Goal: Task Accomplishment & Management: Manage account settings

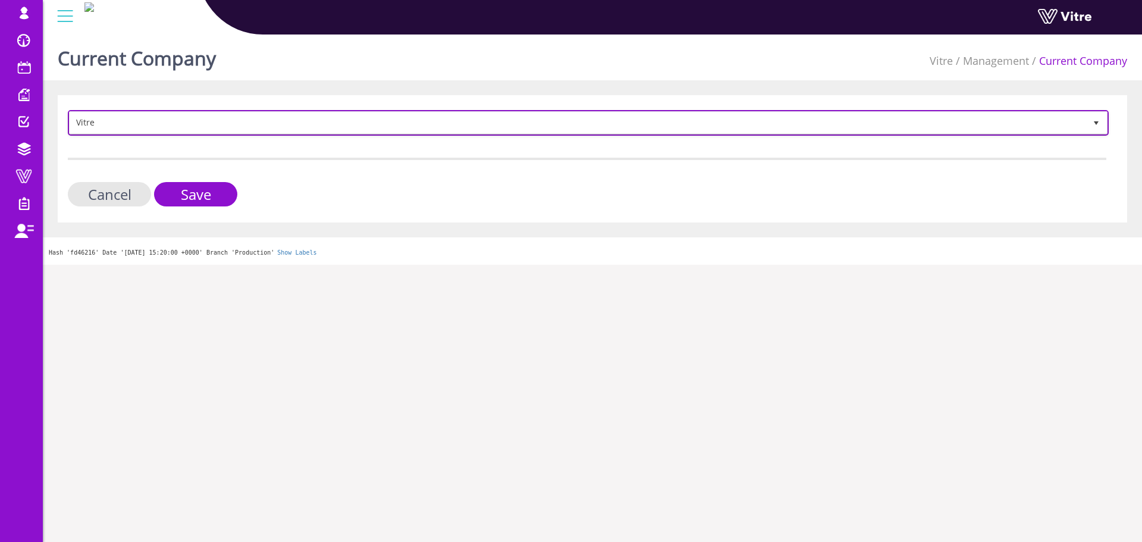
click at [547, 129] on span "Vitre" at bounding box center [578, 122] width 1016 height 21
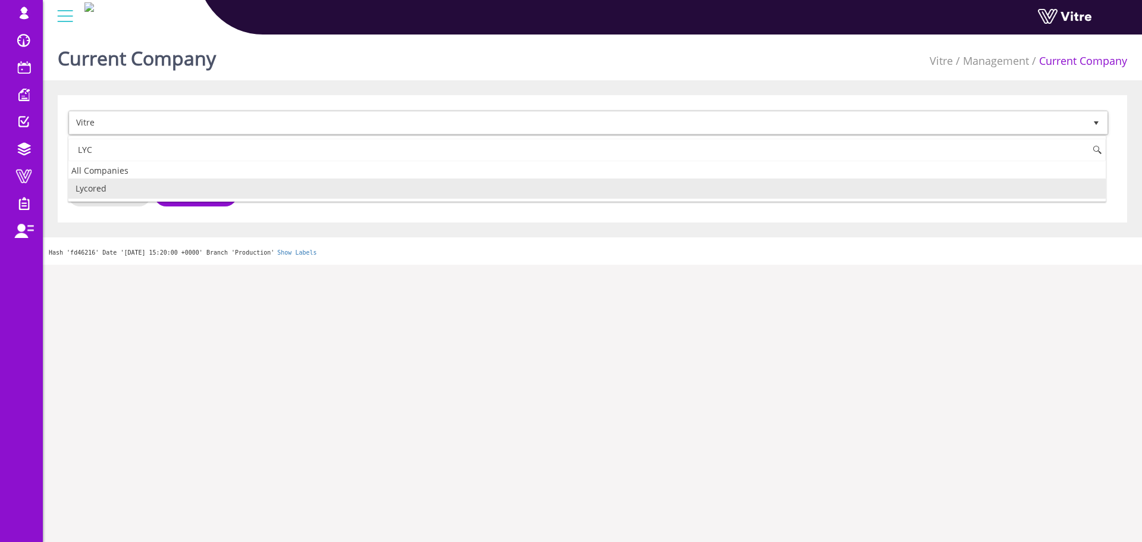
click at [545, 191] on li "Lycored" at bounding box center [587, 189] width 1038 height 20
type input "LYC"
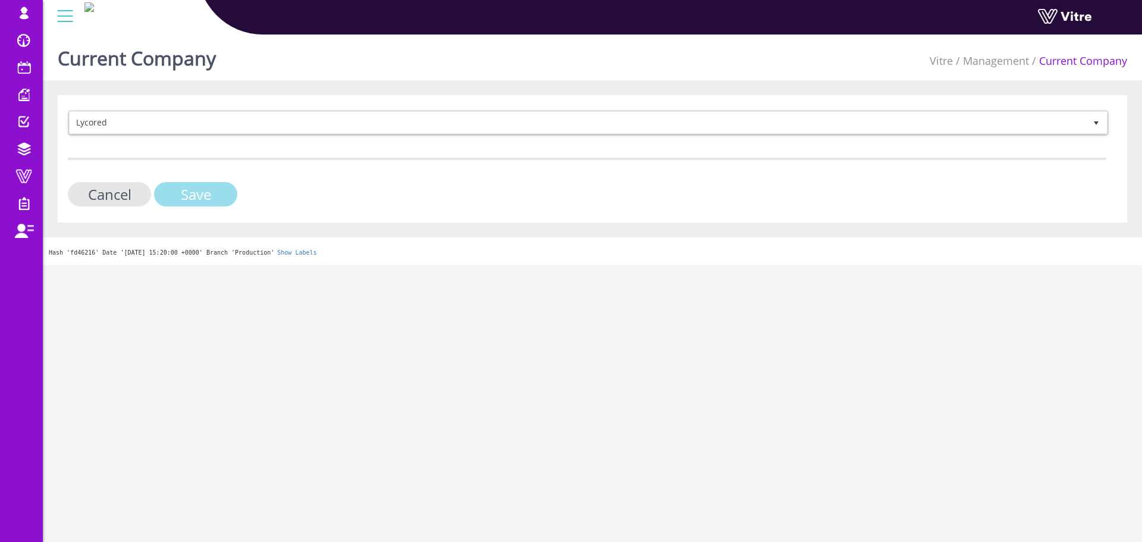
click at [227, 195] on input "Save" at bounding box center [195, 194] width 83 height 24
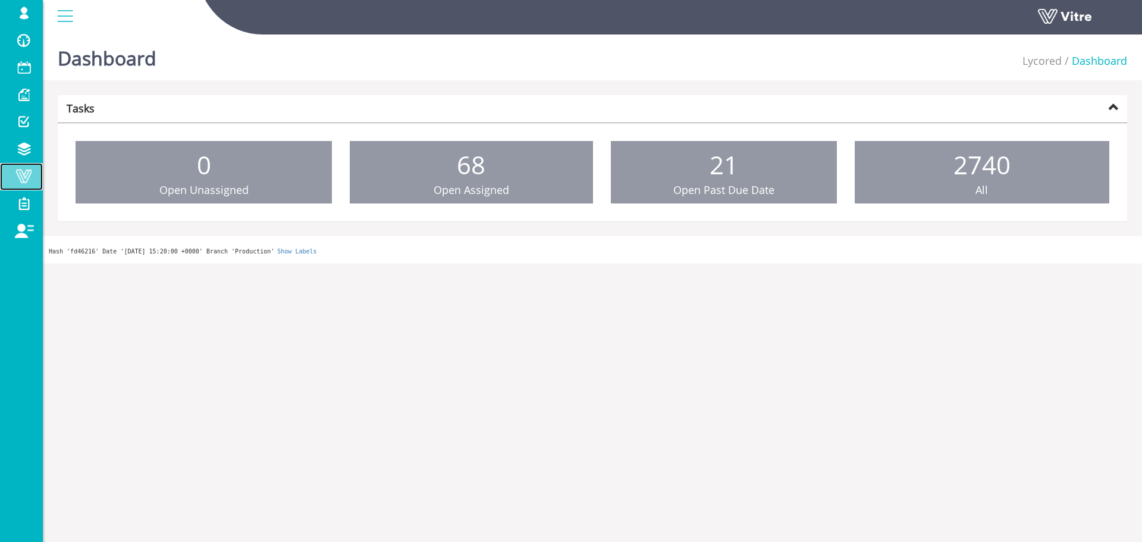
click at [34, 179] on span at bounding box center [24, 176] width 30 height 14
